Goal: Task Accomplishment & Management: Complete application form

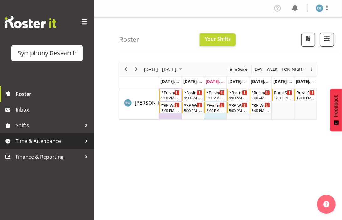
click at [25, 140] on span "Time & Attendance" at bounding box center [49, 140] width 66 height 9
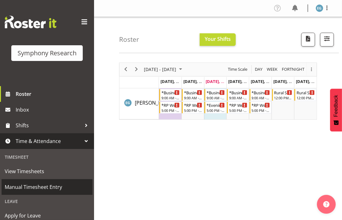
click at [27, 187] on span "Manual Timesheet Entry" at bounding box center [47, 186] width 85 height 9
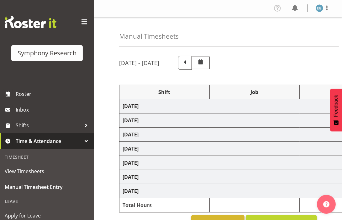
select select "26078"
select select "10587"
select select "26078"
select select "10587"
select select "26078"
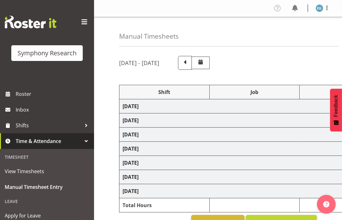
select select "10587"
select select "26078"
select select "10587"
select select "48116"
select select "10242"
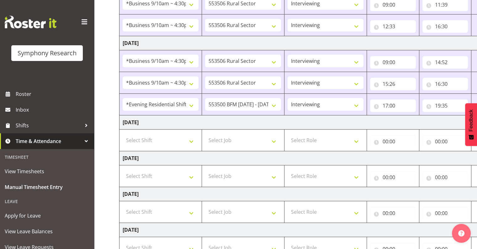
scroll to position [121, 0]
click at [191, 138] on select "Select Shift !!Weekend Residential (Roster IT Shift Label) *Business 9/10am ~ 4…" at bounding box center [161, 139] width 76 height 13
select select "26078"
click at [123, 133] on select "Select Shift !!Weekend Residential (Roster IT Shift Label) *Business 9/10am ~ 4…" at bounding box center [161, 139] width 76 height 13
click at [275, 138] on select "Select Job 550060 IF Admin 553492 World Poll Aus Wave 2 Main 2025 553493 World …" at bounding box center [243, 139] width 76 height 13
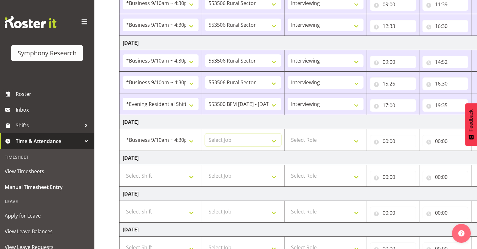
select select "10242"
click at [205, 133] on select "Select Job 550060 IF Admin 553492 World Poll Aus Wave 2 Main 2025 553493 World …" at bounding box center [243, 139] width 76 height 13
click at [342, 138] on select "Select Role Interviewing Briefing" at bounding box center [326, 139] width 76 height 13
select select "47"
click at [288, 133] on select "Select Role Interviewing Briefing" at bounding box center [326, 139] width 76 height 13
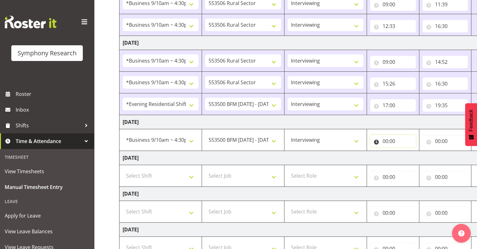
click at [342, 140] on input "00:00" at bounding box center [393, 141] width 46 height 13
click at [342, 155] on select "00 01 02 03 04 05 06 07 08 09 10 11 12 13 14 15 16 17 18 19 20 21 22 23" at bounding box center [413, 157] width 14 height 13
select select "9"
click at [342, 151] on select "00 01 02 03 04 05 06 07 08 09 10 11 12 13 14 15 16 17 18 19 20 21 22 23" at bounding box center [413, 157] width 14 height 13
type input "09:00"
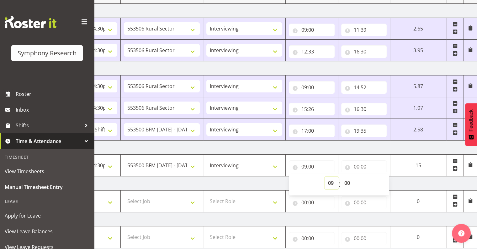
scroll to position [92, 0]
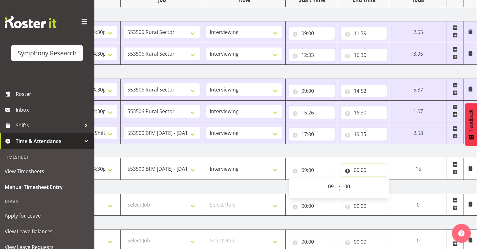
click at [342, 170] on input "00:00" at bounding box center [364, 170] width 46 height 13
click at [342, 169] on input "00:00" at bounding box center [364, 170] width 46 height 13
click at [342, 166] on input "00:00" at bounding box center [364, 170] width 46 height 13
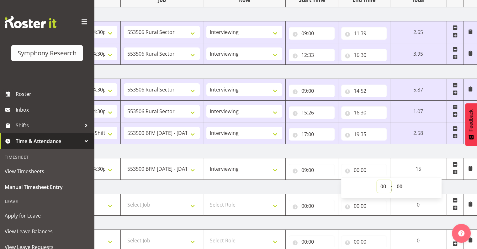
click at [342, 184] on select "00 01 02 03 04 05 06 07 08 09 10 11 12 13 14 15 16 17 18 19 20 21 22 23" at bounding box center [384, 186] width 14 height 13
select select "11"
click at [342, 180] on select "00 01 02 03 04 05 06 07 08 09 10 11 12 13 14 15 16 17 18 19 20 21 22 23" at bounding box center [384, 186] width 14 height 13
type input "11:00"
click at [342, 185] on select "00 01 02 03 04 05 06 07 08 09 10 11 12 13 14 15 16 17 18 19 20 21 22 23 24 25 2…" at bounding box center [401, 186] width 14 height 13
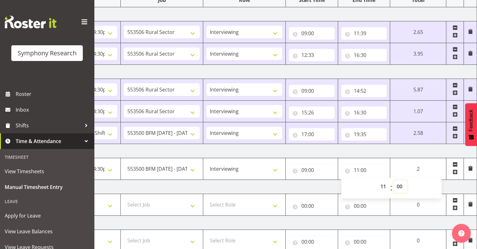
select select "50"
click at [342, 180] on select "00 01 02 03 04 05 06 07 08 09 10 11 12 13 14 15 16 17 18 19 20 21 22 23 24 25 2…" at bounding box center [401, 186] width 14 height 13
type input "11:50"
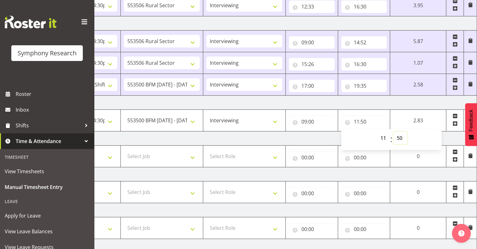
scroll to position [143, 0]
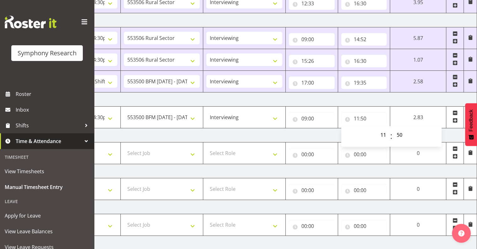
click at [342, 118] on span at bounding box center [455, 120] width 5 height 5
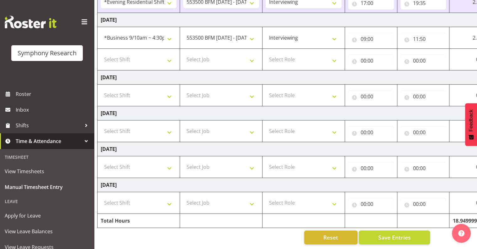
scroll to position [0, 0]
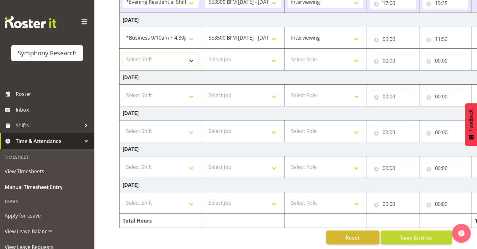
click at [191, 55] on select "Select Shift !!Weekend Residential (Roster IT Shift Label) *Business 9/10am ~ 4…" at bounding box center [161, 59] width 76 height 13
select select "26078"
click at [123, 53] on select "Select Shift !!Weekend Residential (Roster IT Shift Label) *Business 9/10am ~ 4…" at bounding box center [161, 59] width 76 height 13
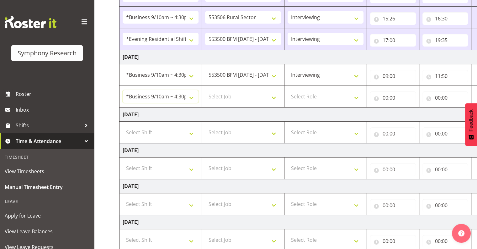
scroll to position [169, 0]
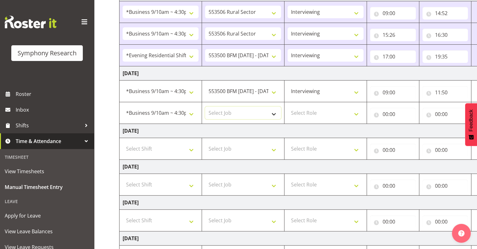
click at [273, 112] on select "Select Job 550060 IF Admin 553492 World Poll Aus Wave 2 Main 2025 553493 World …" at bounding box center [243, 112] width 76 height 13
select select "10242"
click at [205, 106] on select "Select Job 550060 IF Admin 553492 World Poll Aus Wave 2 Main 2025 553493 World …" at bounding box center [243, 112] width 76 height 13
click at [342, 110] on select "Select Role Interviewing Briefing" at bounding box center [326, 112] width 76 height 13
select select "47"
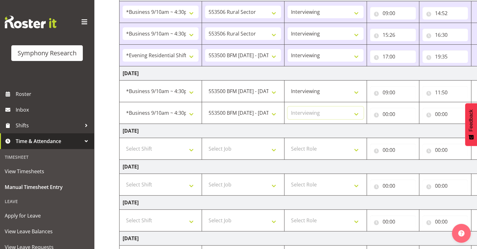
click at [288, 106] on select "Select Role Interviewing Briefing" at bounding box center [326, 112] width 76 height 13
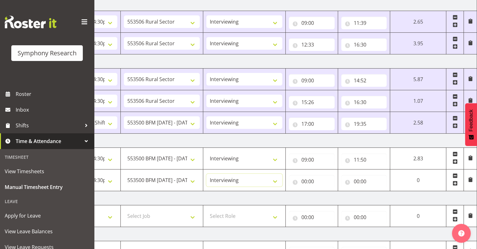
scroll to position [98, 0]
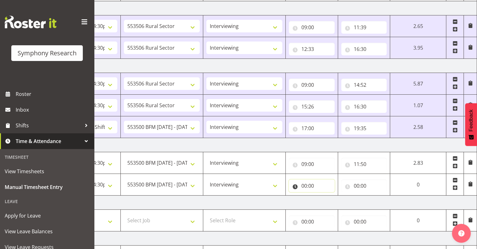
click at [310, 182] on input "00:00" at bounding box center [312, 185] width 46 height 13
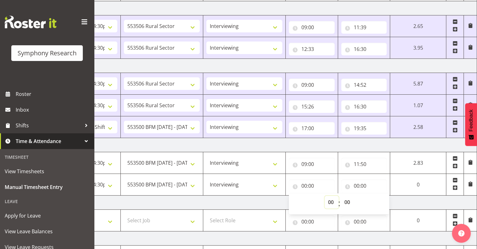
click at [331, 201] on select "00 01 02 03 04 05 06 07 08 09 10 11 12 13 14 15 16 17 18 19 20 21 22 23" at bounding box center [332, 202] width 14 height 13
select select "12"
click at [325, 196] on select "00 01 02 03 04 05 06 07 08 09 10 11 12 13 14 15 16 17 18 19 20 21 22 23" at bounding box center [332, 202] width 14 height 13
type input "12:00"
click at [342, 198] on select "00 01 02 03 04 05 06 07 08 09 10 11 12 13 14 15 16 17 18 19 20 21 22 23 24 25 2…" at bounding box center [348, 202] width 14 height 13
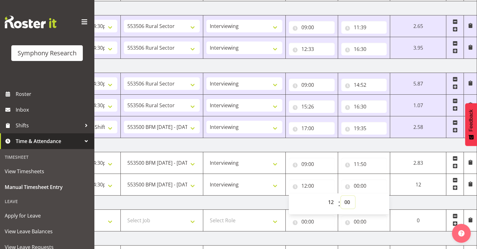
select select "32"
click at [341, 196] on select "00 01 02 03 04 05 06 07 08 09 10 11 12 13 14 15 16 17 18 19 20 21 22 23 24 25 2…" at bounding box center [348, 202] width 14 height 13
type input "12:32"
click at [342, 185] on input "00:00" at bounding box center [364, 185] width 46 height 13
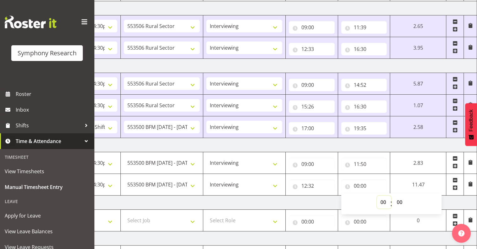
click at [342, 199] on select "00 01 02 03 04 05 06 07 08 09 10 11 12 13 14 15 16 17 18 19 20 21 22 23" at bounding box center [384, 202] width 14 height 13
select select "16"
click at [342, 196] on select "00 01 02 03 04 05 06 07 08 09 10 11 12 13 14 15 16 17 18 19 20 21 22 23" at bounding box center [384, 202] width 14 height 13
type input "16:00"
click at [342, 200] on select "00 01 02 03 04 05 06 07 08 09 10 11 12 13 14 15 16 17 18 19 20 21 22 23 24 25 2…" at bounding box center [401, 202] width 14 height 13
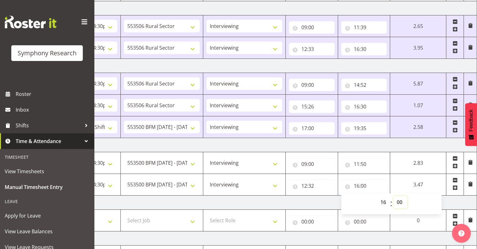
select select "45"
click at [342, 196] on select "00 01 02 03 04 05 06 07 08 09 10 11 12 13 14 15 16 17 18 19 20 21 22 23 24 25 2…" at bounding box center [401, 202] width 14 height 13
type input "16:45"
click at [342, 184] on td "4.22" at bounding box center [418, 185] width 56 height 22
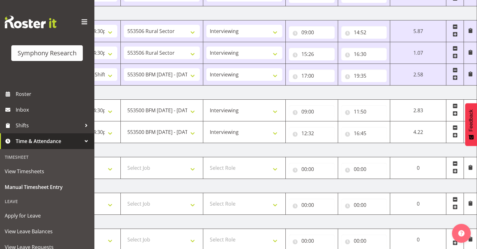
scroll to position [151, 0]
click at [342, 133] on span at bounding box center [455, 134] width 5 height 5
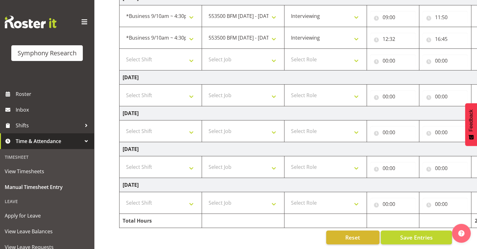
scroll to position [0, 81]
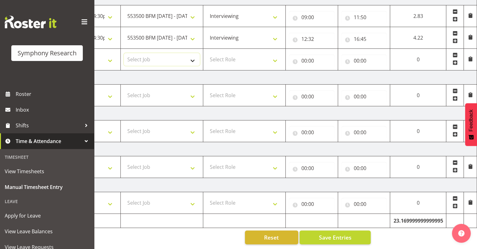
click at [192, 56] on select "Select Job 550060 IF Admin 553492 World Poll Aus Wave 2 Main 2025 553493 World …" at bounding box center [162, 59] width 76 height 13
select select "10242"
click at [124, 53] on select "Select Job 550060 IF Admin 553492 World Poll Aus Wave 2 Main 2025 553493 World …" at bounding box center [162, 59] width 76 height 13
click at [192, 56] on select "550060 IF Admin 553492 World Poll Aus Wave 2 Main 2025 553493 World Poll NZ Wav…" at bounding box center [162, 59] width 76 height 13
click at [124, 53] on select "550060 IF Admin 553492 World Poll Aus Wave 2 Main 2025 553493 World Poll NZ Wav…" at bounding box center [162, 59] width 76 height 13
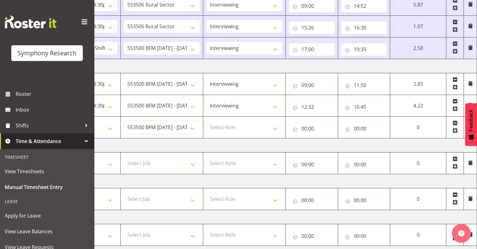
scroll to position [176, 0]
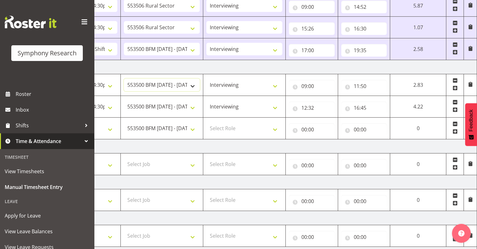
click at [192, 85] on select "550060 IF Admin 553492 World Poll Aus Wave 2 Main 2025 553493 World Poll NZ Wav…" at bounding box center [162, 84] width 76 height 13
select select "10587"
click at [124, 78] on select "550060 IF Admin 553492 World Poll Aus Wave 2 Main 2025 553493 World Poll NZ Wav…" at bounding box center [162, 84] width 76 height 13
click at [192, 106] on select "550060 IF Admin 553492 World Poll Aus Wave 2 Main 2025 553493 World Poll NZ Wav…" at bounding box center [162, 106] width 76 height 13
select select "10587"
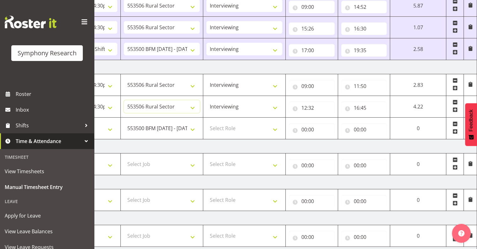
click at [124, 100] on select "550060 IF Admin 553492 World Poll Aus Wave 2 Main 2025 553493 World Poll NZ Wav…" at bounding box center [162, 106] width 76 height 13
click at [275, 127] on select "Select Role Interviewing Briefing" at bounding box center [245, 128] width 76 height 13
select select "47"
click at [207, 122] on select "Select Role Interviewing Briefing" at bounding box center [245, 128] width 76 height 13
click at [311, 126] on input "00:00" at bounding box center [312, 129] width 46 height 13
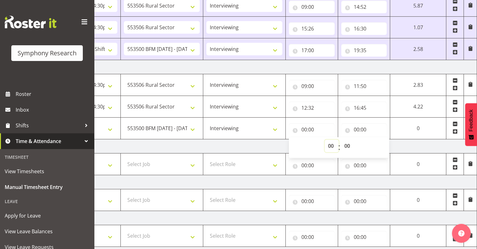
click at [329, 143] on select "00 01 02 03 04 05 06 07 08 09 10 11 12 13 14 15 16 17 18 19 20 21 22 23" at bounding box center [332, 145] width 14 height 13
select select "17"
click at [325, 139] on select "00 01 02 03 04 05 06 07 08 09 10 11 12 13 14 15 16 17 18 19 20 21 22 23" at bounding box center [332, 145] width 14 height 13
type input "17:00"
click at [342, 127] on input "00:00" at bounding box center [364, 129] width 46 height 13
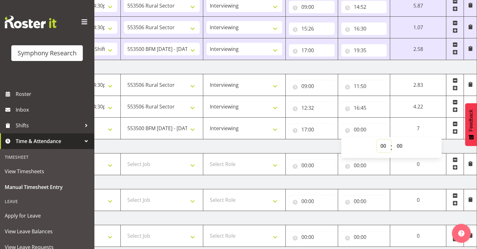
click at [342, 144] on select "00 01 02 03 04 05 06 07 08 09 10 11 12 13 14 15 16 17 18 19 20 21 22 23" at bounding box center [384, 145] width 14 height 13
select select "20"
click at [342, 139] on select "00 01 02 03 04 05 06 07 08 09 10 11 12 13 14 15 16 17 18 19 20 21 22 23" at bounding box center [384, 145] width 14 height 13
type input "20:00"
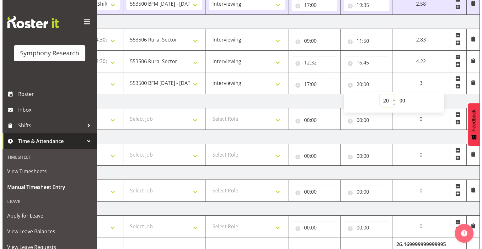
scroll to position [248, 0]
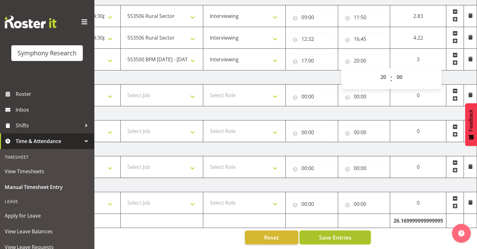
click at [334, 219] on span "Save Entries" at bounding box center [335, 237] width 33 height 8
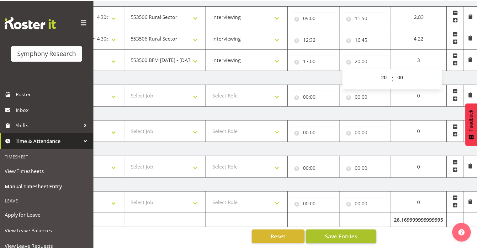
scroll to position [0, 77]
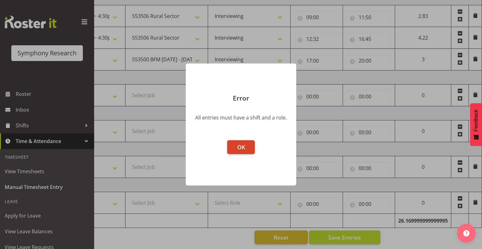
click at [240, 146] on span "OK" at bounding box center [241, 147] width 8 height 8
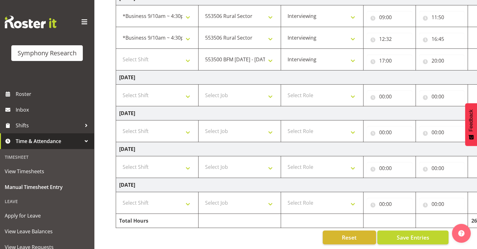
scroll to position [0, 0]
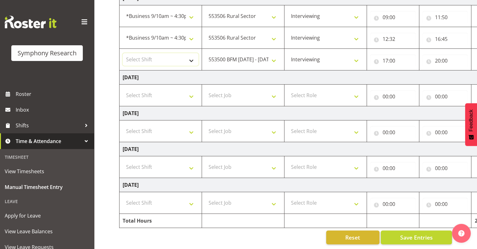
click at [191, 55] on select "Select Shift !!Weekend Residential (Roster IT Shift Label) *Business 9/10am ~ 4…" at bounding box center [161, 59] width 76 height 13
select select "26078"
click at [123, 53] on select "Select Shift !!Weekend Residential (Roster IT Shift Label) *Business 9/10am ~ 4…" at bounding box center [161, 59] width 76 height 13
click at [342, 219] on span "Save Entries" at bounding box center [416, 237] width 33 height 8
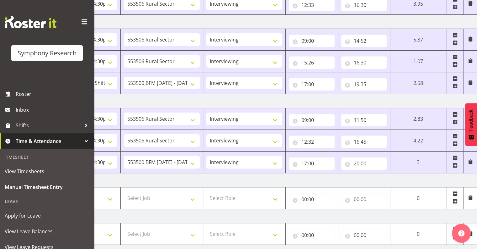
scroll to position [248, 0]
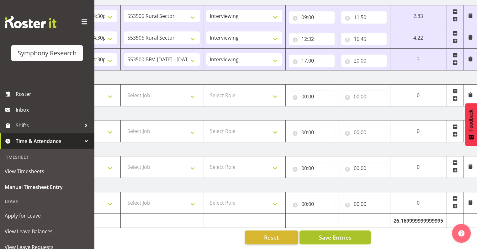
click at [325, 219] on span "Save Entries" at bounding box center [335, 237] width 33 height 8
click at [333, 219] on span "Save Entries" at bounding box center [335, 237] width 33 height 8
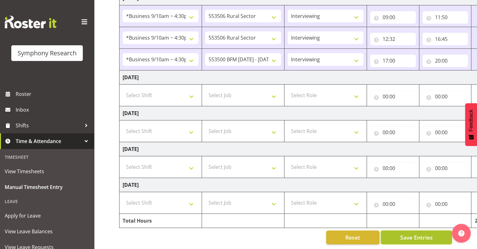
click at [342, 219] on span "Save Entries" at bounding box center [416, 237] width 33 height 8
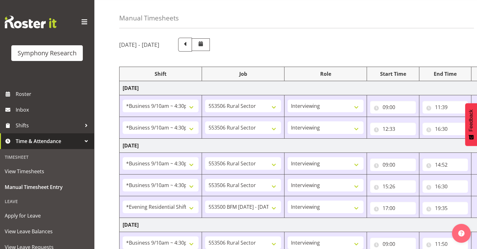
scroll to position [0, 0]
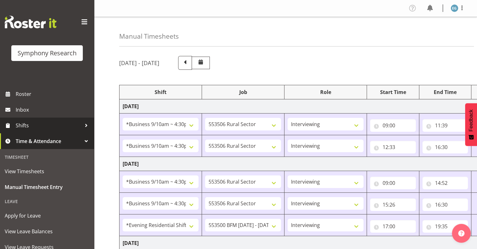
click at [29, 125] on span "Shifts" at bounding box center [49, 125] width 66 height 9
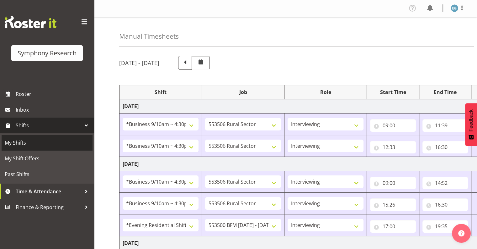
click at [25, 141] on span "My Shifts" at bounding box center [47, 142] width 85 height 9
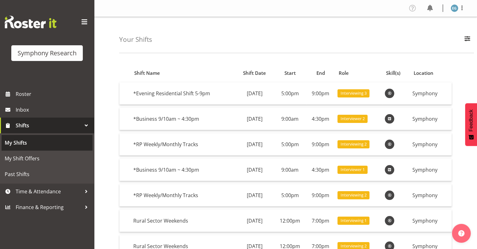
click at [23, 140] on span "My Shifts" at bounding box center [47, 142] width 85 height 9
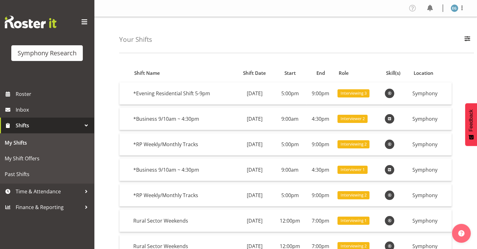
click at [23, 123] on span "Shifts" at bounding box center [49, 125] width 66 height 9
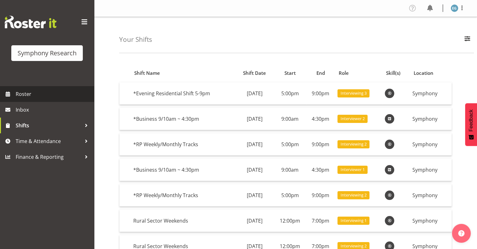
click at [25, 92] on span "Roster" at bounding box center [53, 93] width 75 height 9
